Goal: Obtain resource: Obtain resource

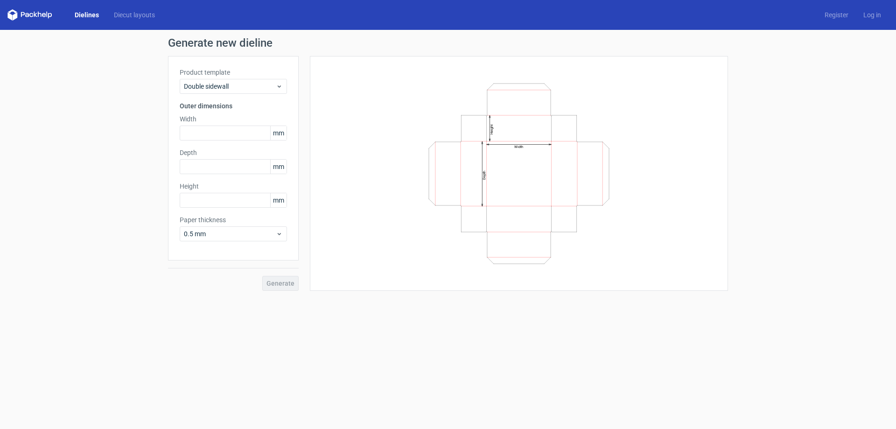
click at [85, 16] on link "Dielines" at bounding box center [86, 14] width 39 height 9
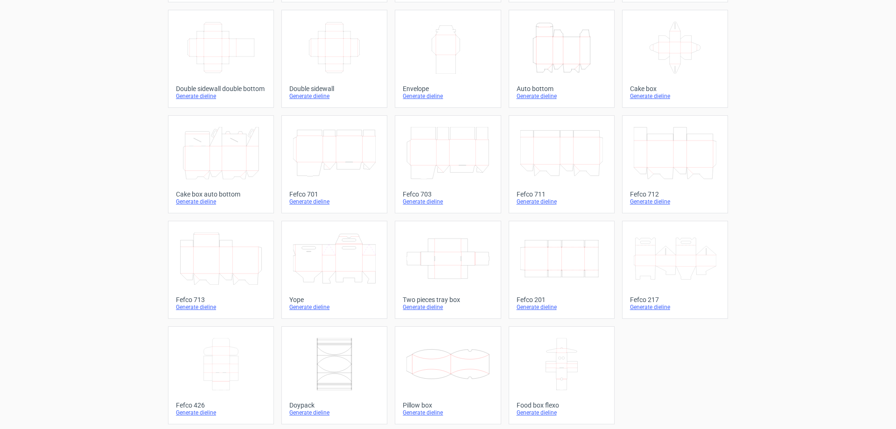
scroll to position [154, 0]
click at [679, 253] on icon at bounding box center [675, 256] width 83 height 52
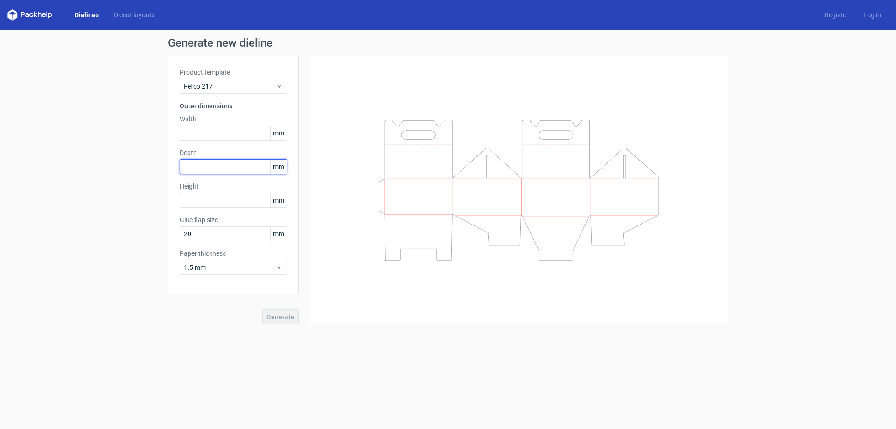
click at [232, 173] on input "text" at bounding box center [233, 166] width 107 height 15
type input "121321321"
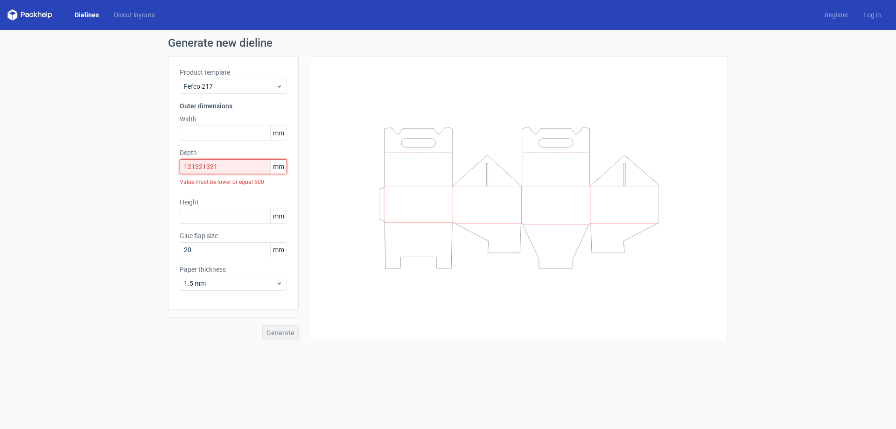
click at [240, 161] on input "121321321" at bounding box center [233, 166] width 107 height 15
drag, startPoint x: 240, startPoint y: 161, endPoint x: 175, endPoint y: 159, distance: 64.4
click at [179, 159] on div "Product template Fefco 217 Outer dimensions Width mm Depth 121321321 mm Value m…" at bounding box center [233, 183] width 131 height 254
click at [223, 129] on input "text" at bounding box center [233, 133] width 107 height 15
click at [446, 194] on icon at bounding box center [519, 197] width 280 height 141
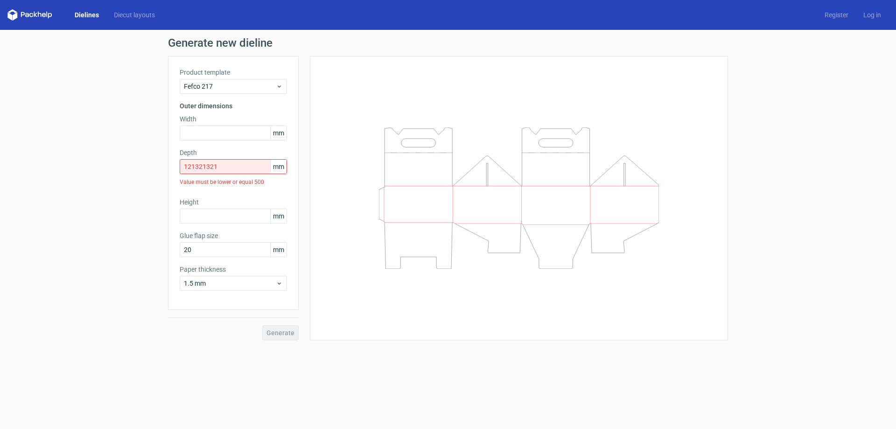
click at [456, 183] on icon at bounding box center [519, 197] width 280 height 141
drag, startPoint x: 461, startPoint y: 185, endPoint x: 468, endPoint y: 196, distance: 13.4
click at [464, 189] on icon at bounding box center [519, 197] width 280 height 141
click at [220, 131] on input "text" at bounding box center [233, 133] width 107 height 15
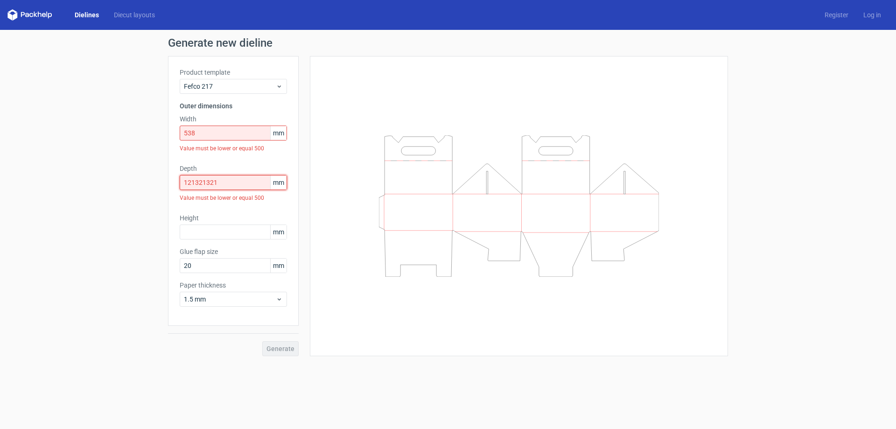
click at [235, 181] on input "121321321" at bounding box center [233, 182] width 107 height 15
drag, startPoint x: 234, startPoint y: 183, endPoint x: 168, endPoint y: 190, distance: 66.2
click at [168, 190] on div "Product template Fefco 217 Outer dimensions Width 538 mm Value must be lower or…" at bounding box center [233, 191] width 131 height 270
click at [230, 134] on input "538" at bounding box center [233, 133] width 107 height 15
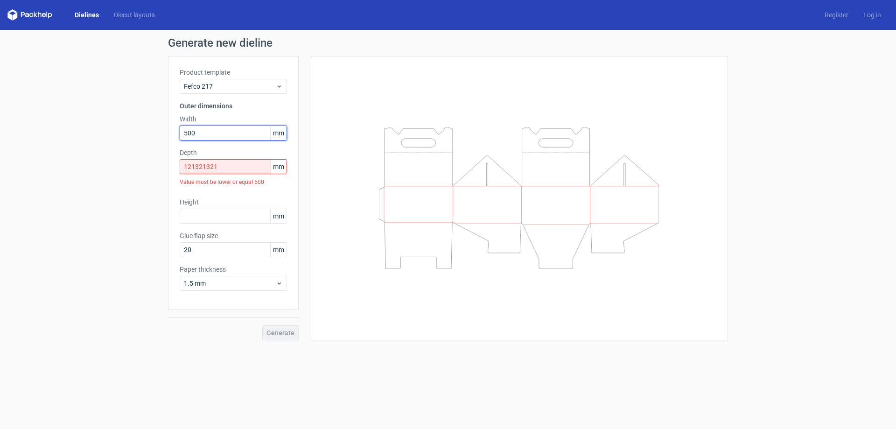
type input "500"
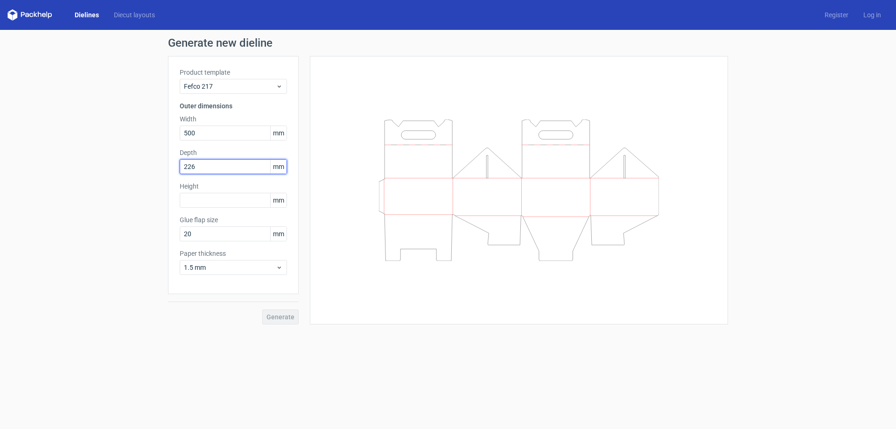
type input "226"
click at [239, 203] on input "text" at bounding box center [233, 200] width 107 height 15
type input "40"
type input "15"
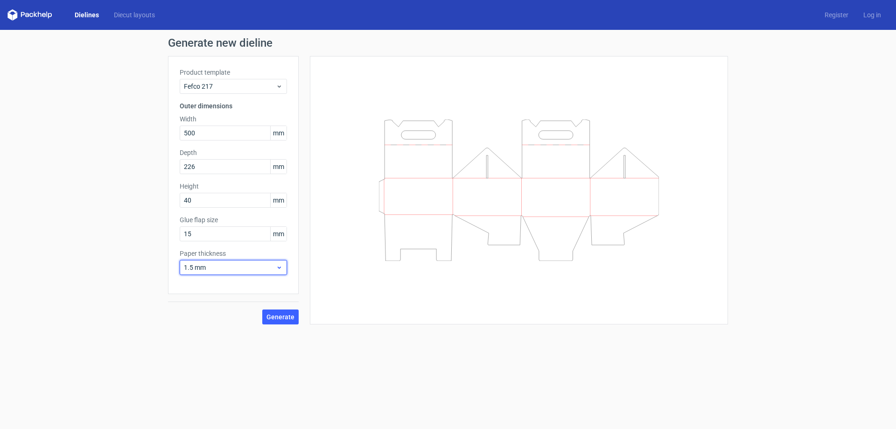
click at [280, 264] on icon at bounding box center [279, 267] width 7 height 7
click at [256, 305] on div "0.5 mm" at bounding box center [233, 302] width 100 height 15
click at [254, 138] on input "500" at bounding box center [233, 133] width 107 height 15
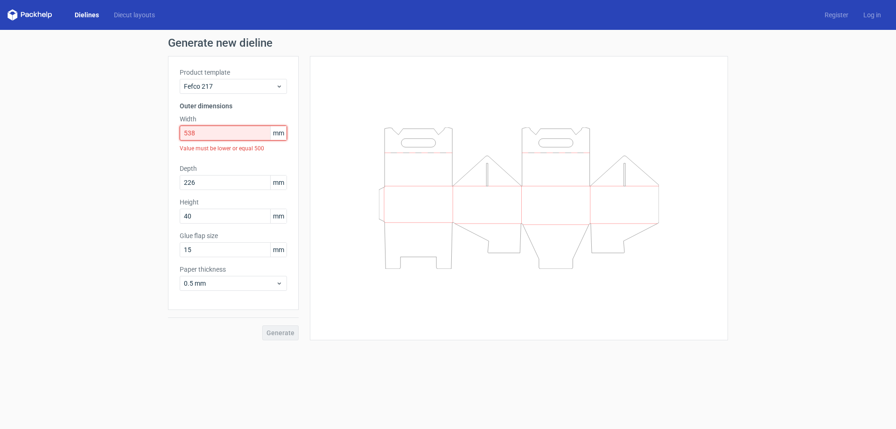
click at [237, 137] on input "538" at bounding box center [233, 133] width 107 height 15
click at [230, 130] on input "538" at bounding box center [233, 133] width 107 height 15
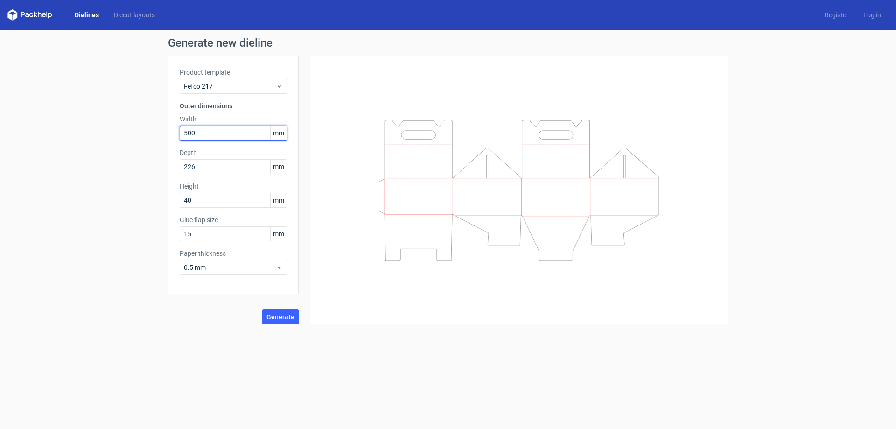
type input "500"
click at [273, 318] on span "Generate" at bounding box center [280, 317] width 28 height 7
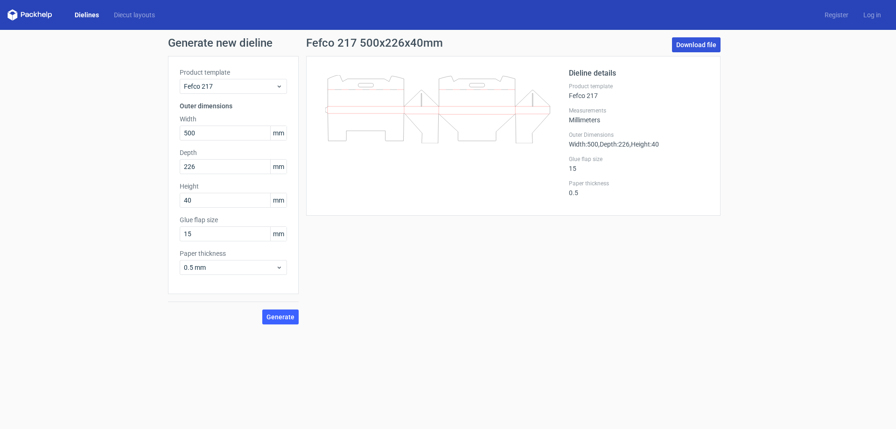
click at [713, 44] on link "Download file" at bounding box center [696, 44] width 49 height 15
